Goal: Find specific page/section

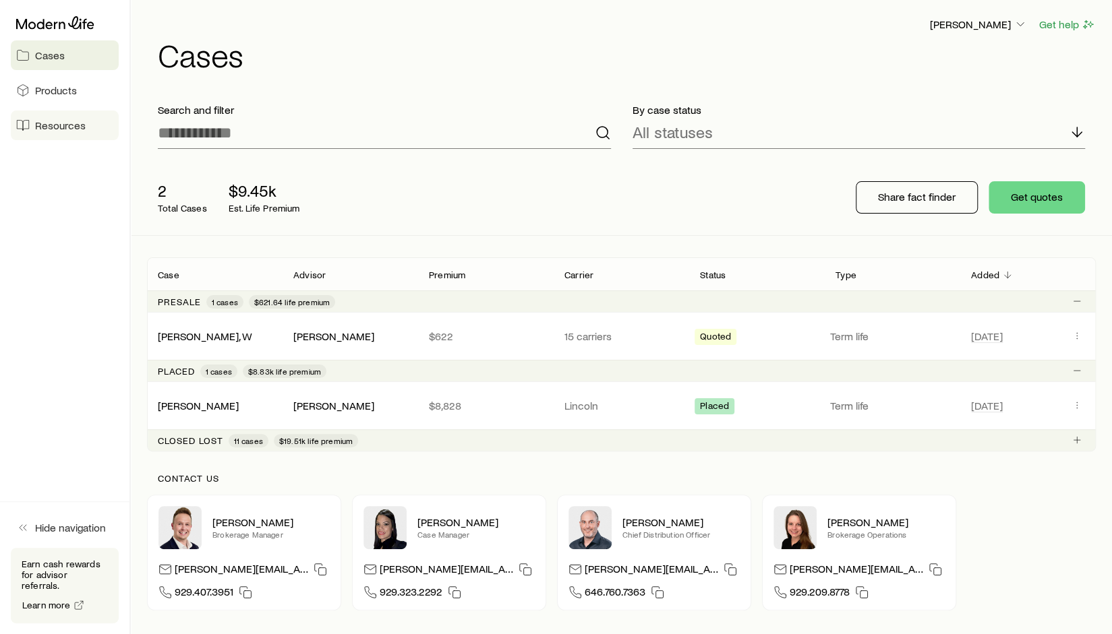
click at [51, 127] on span "Resources" at bounding box center [60, 125] width 51 height 13
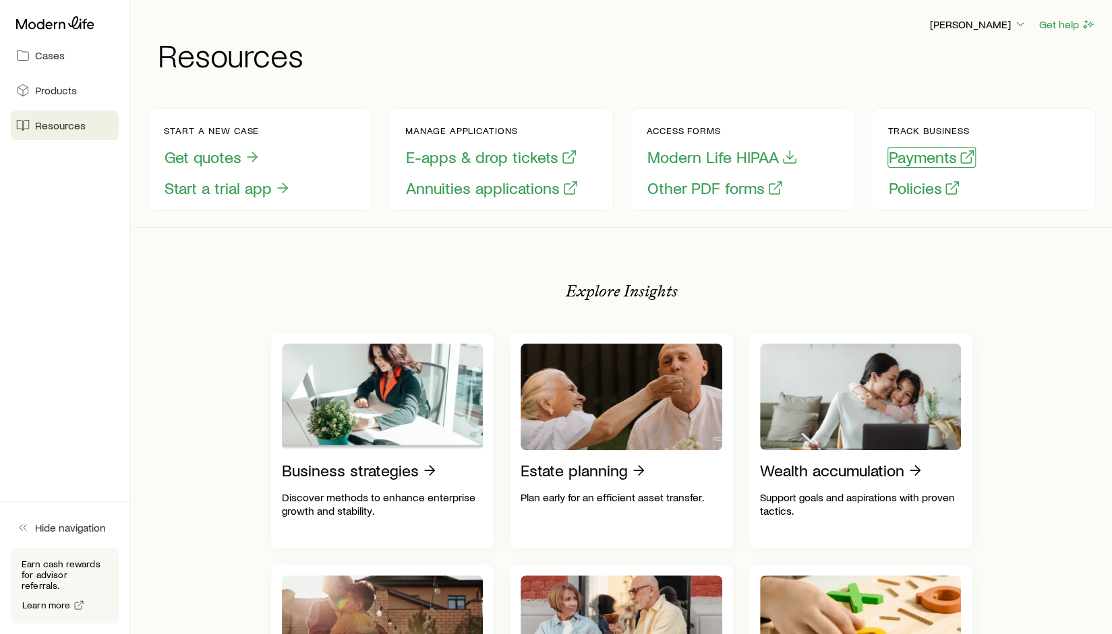
click at [905, 157] on button "Payments" at bounding box center [931, 157] width 88 height 21
click at [55, 88] on span "Products" at bounding box center [56, 90] width 42 height 13
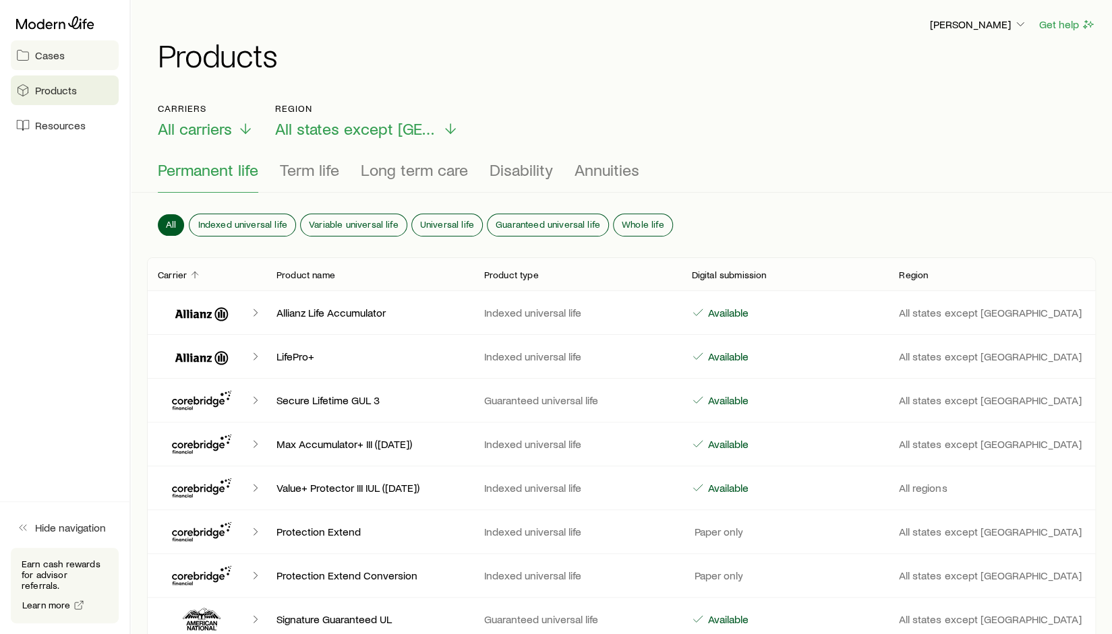
click at [53, 52] on span "Cases" at bounding box center [50, 55] width 30 height 13
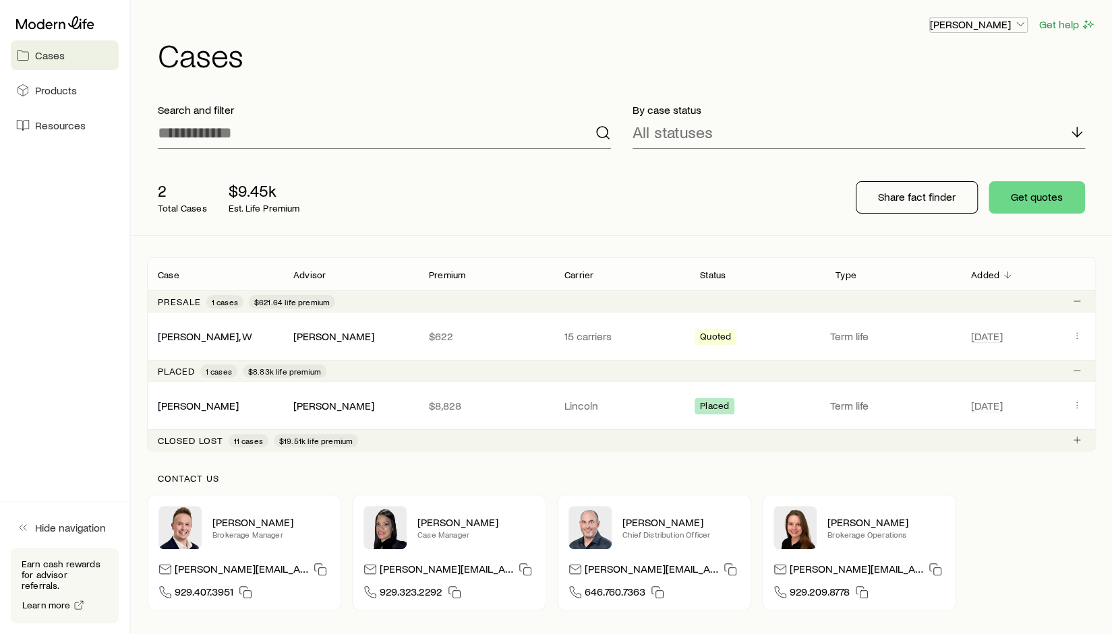
click at [993, 22] on p "[PERSON_NAME]" at bounding box center [978, 24] width 97 height 13
click at [944, 88] on span "Commission schedule" at bounding box center [948, 90] width 104 height 13
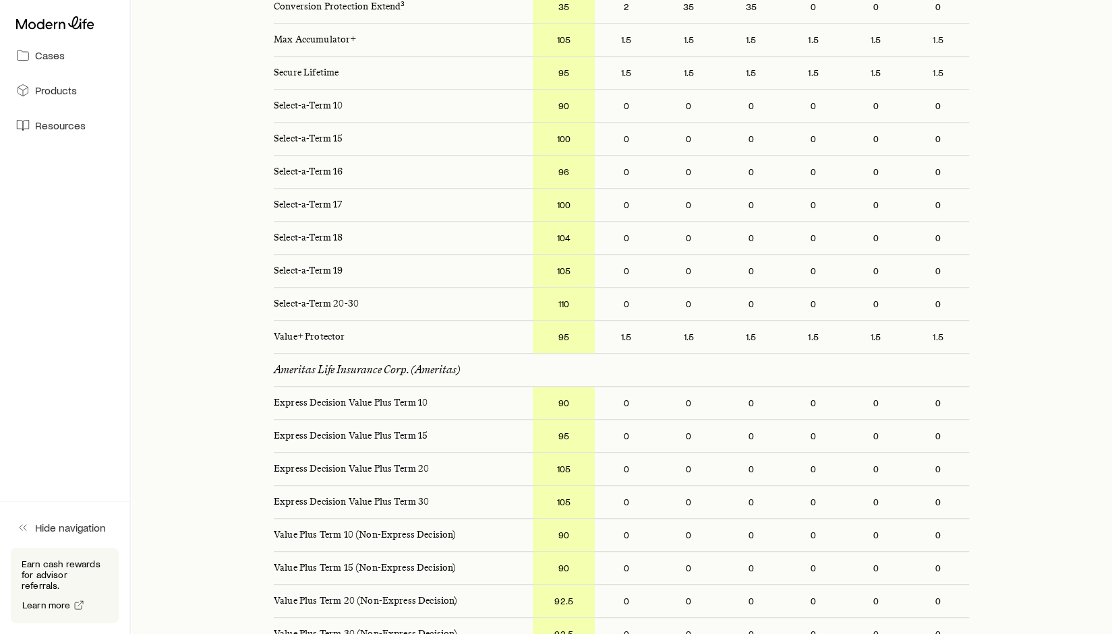
scroll to position [409, 0]
